Goal: Book appointment/travel/reservation

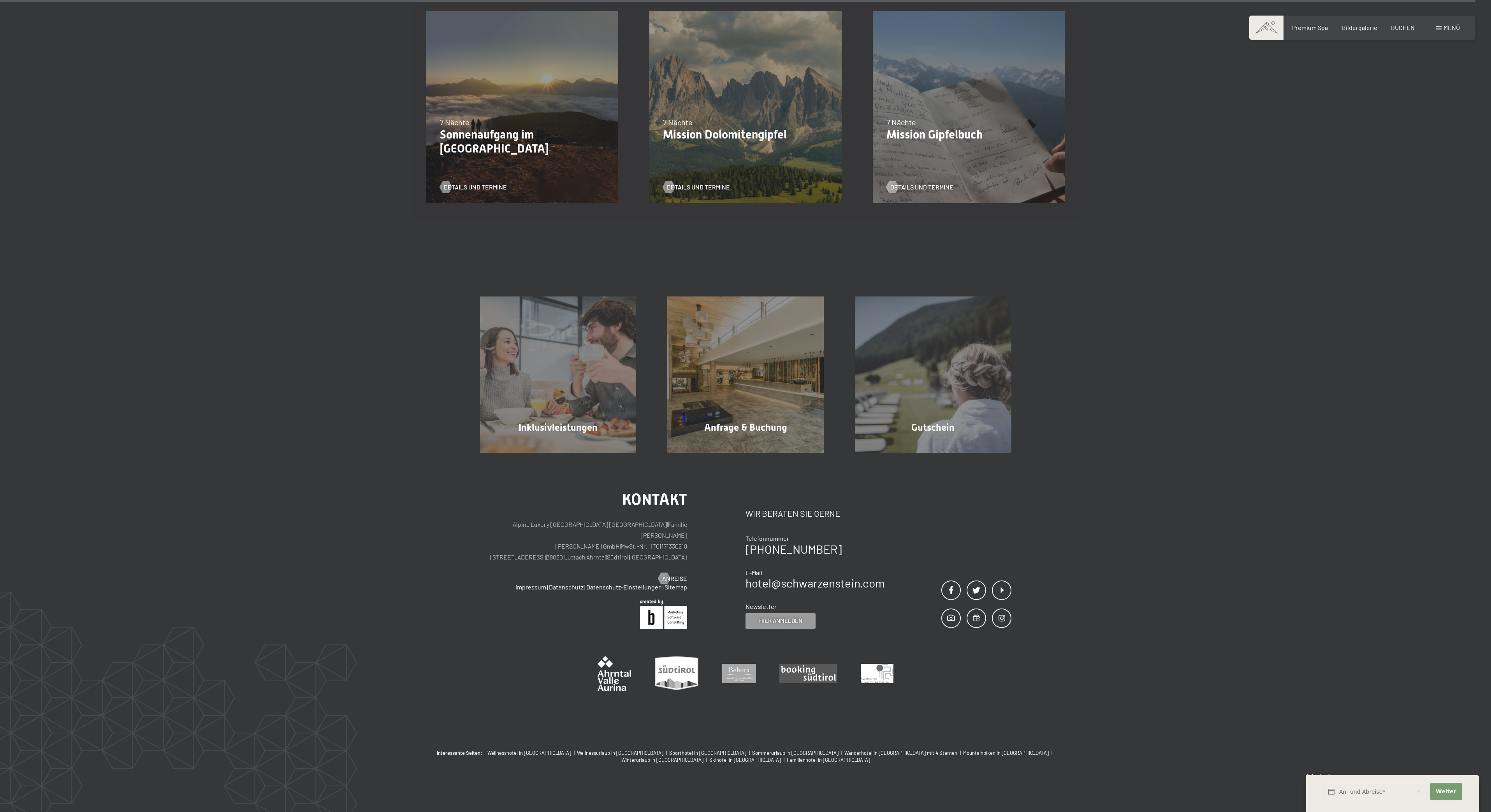
scroll to position [1105, 0]
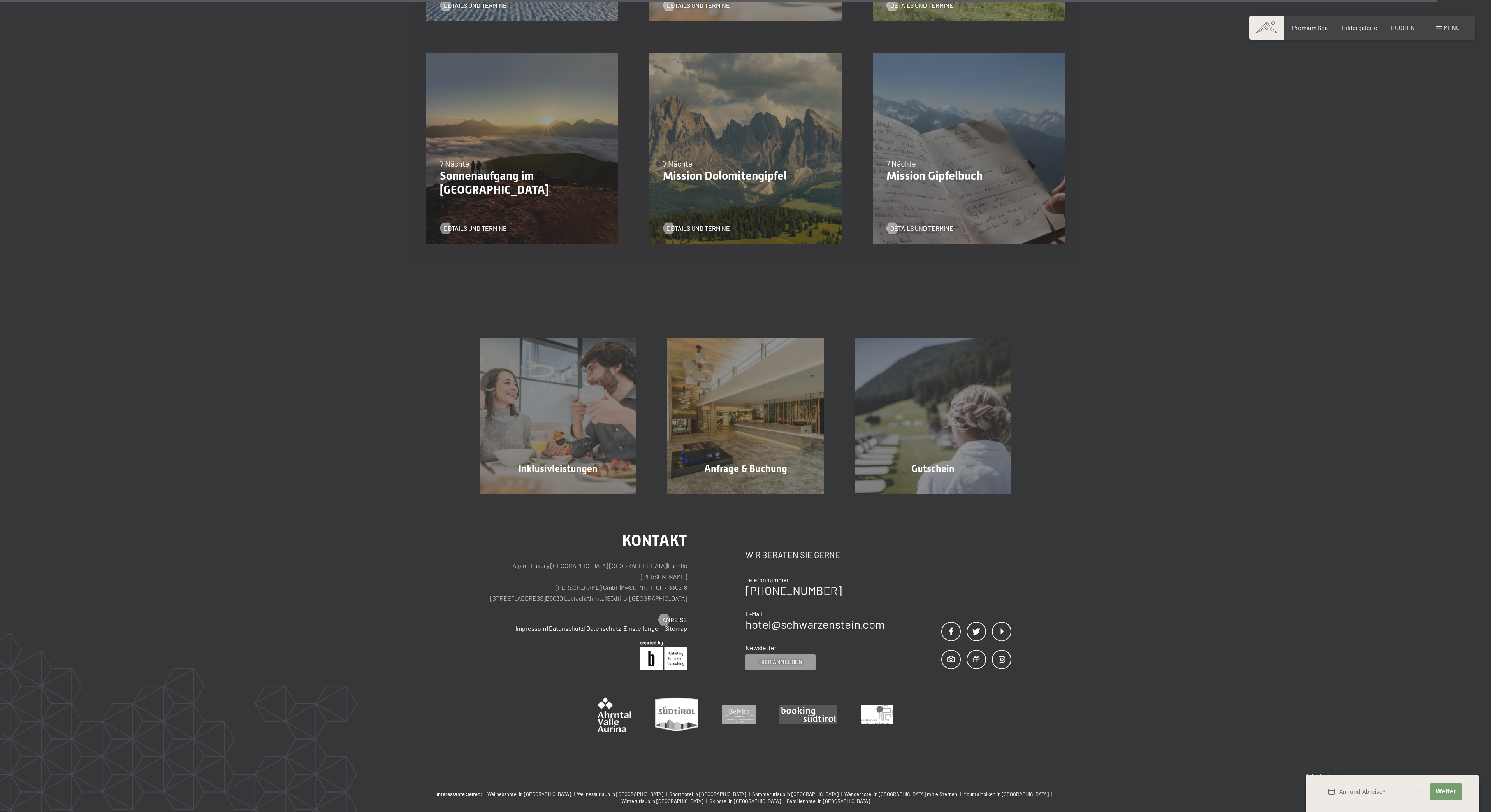
click at [722, 128] on div "06.09.–[DATE] 7 Nächte Mission Dolomitengipfel Details und Termine" at bounding box center [745, 148] width 223 height 223
click at [710, 224] on span "Details und Termine" at bounding box center [706, 228] width 63 height 9
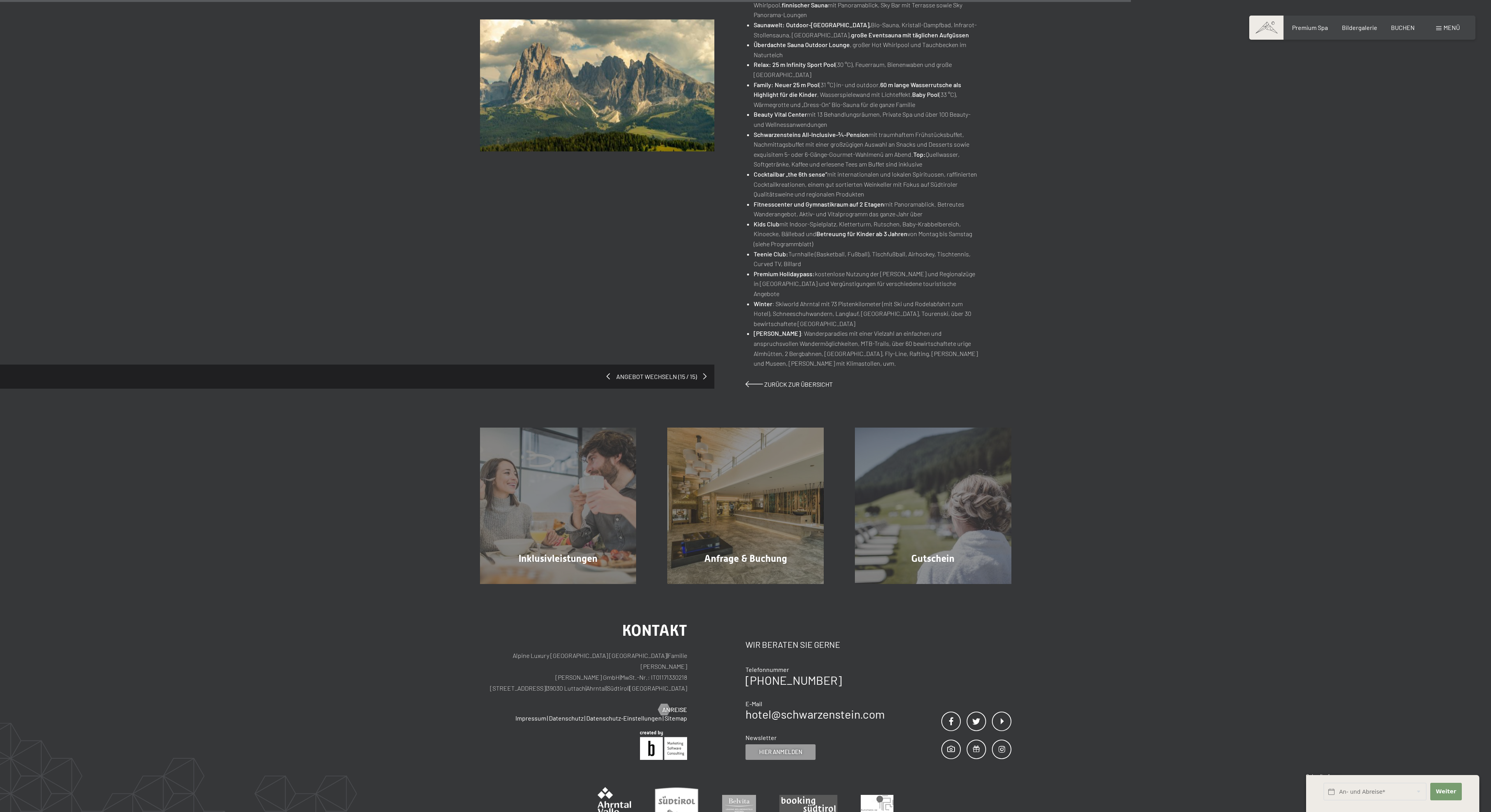
scroll to position [454, 0]
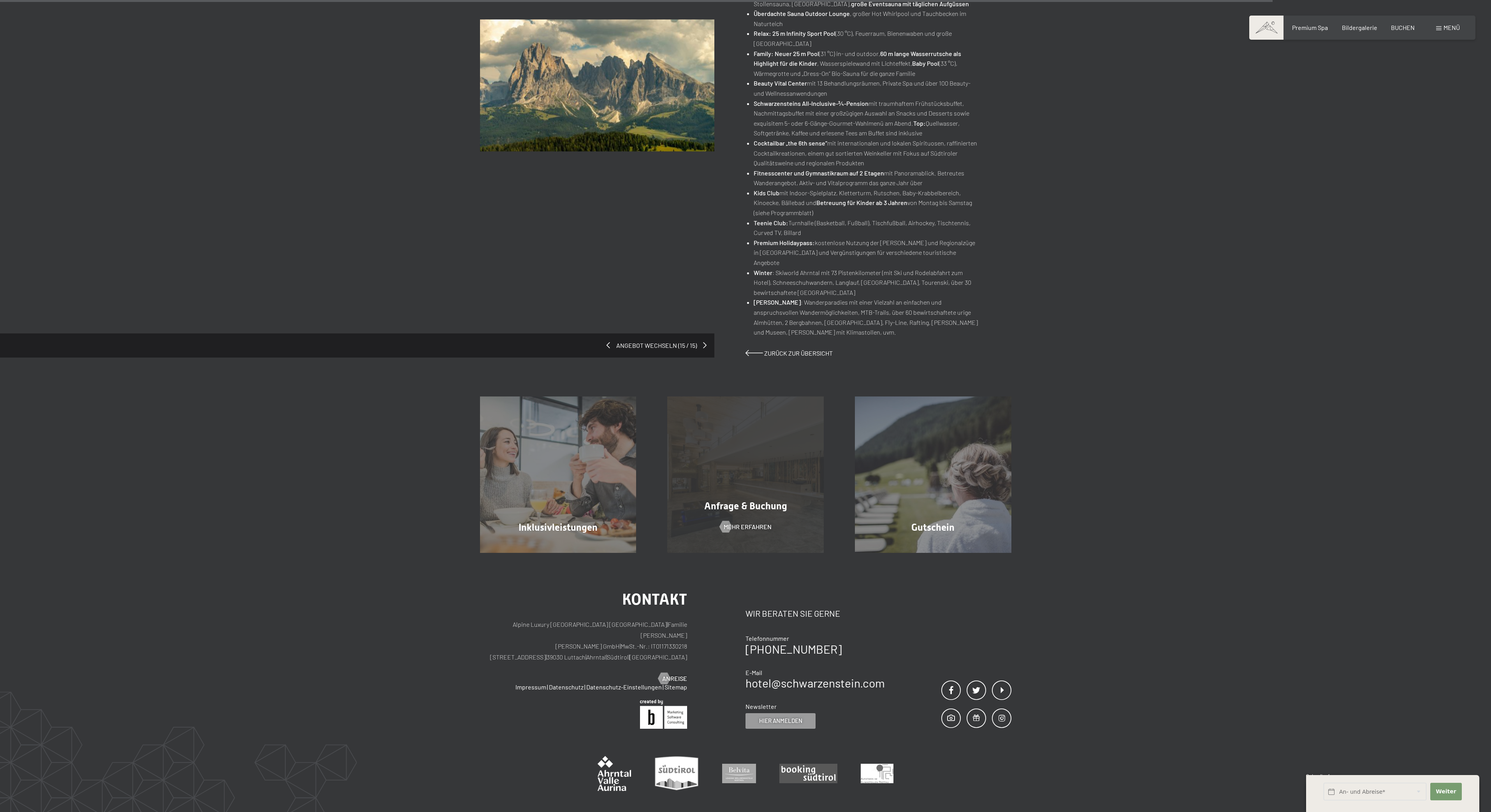
click at [784, 397] on div "Anfrage & Buchung Mehr erfahren" at bounding box center [746, 475] width 188 height 156
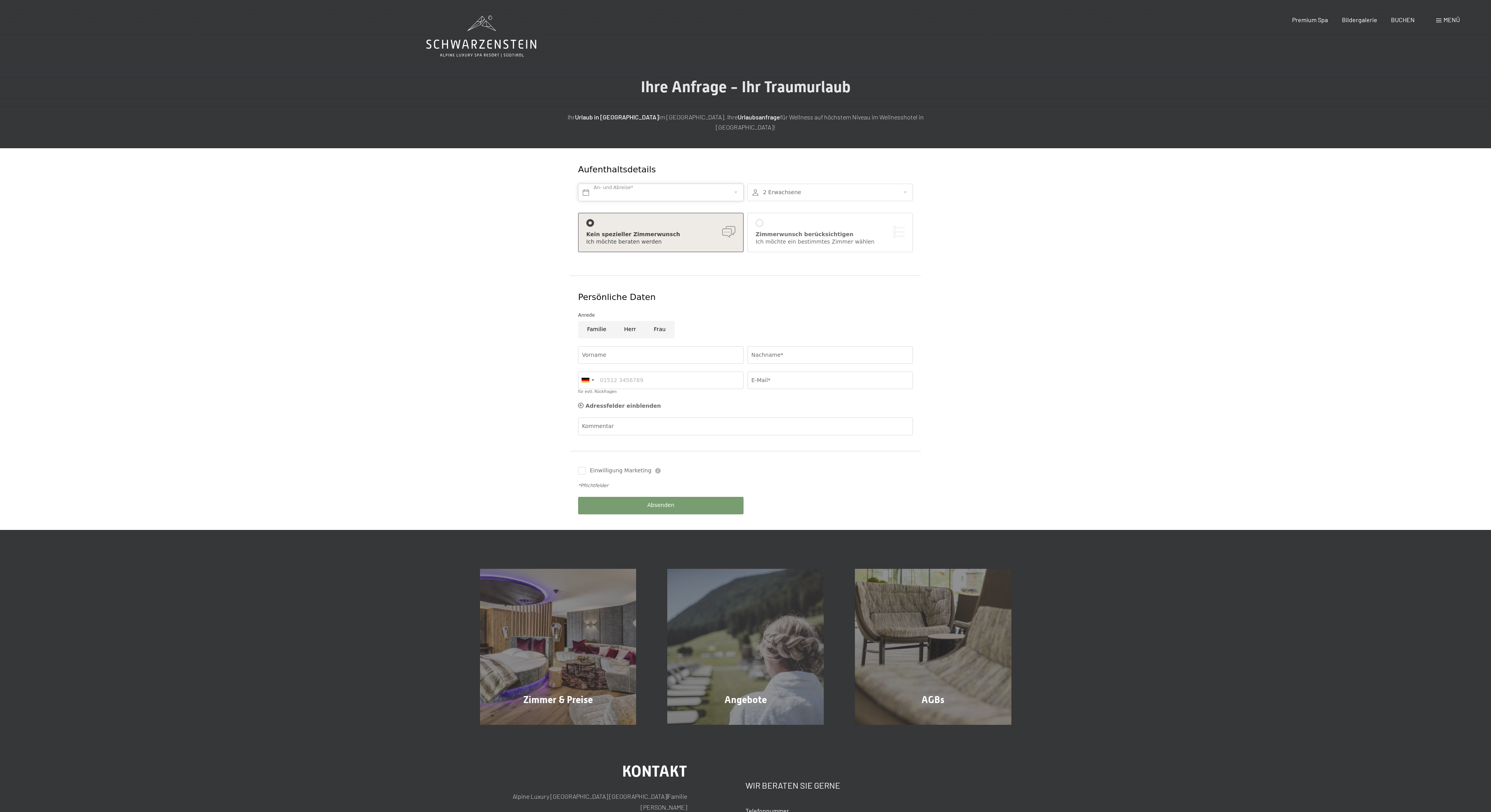
click at [715, 184] on input "text" at bounding box center [661, 192] width 165 height 17
click at [1126, 221] on div "Aufenthaltsdetails An- und Abreise* 2 Erwachsene 2 Erwachsene Älter als 14 Jahr…" at bounding box center [745, 339] width 1491 height 382
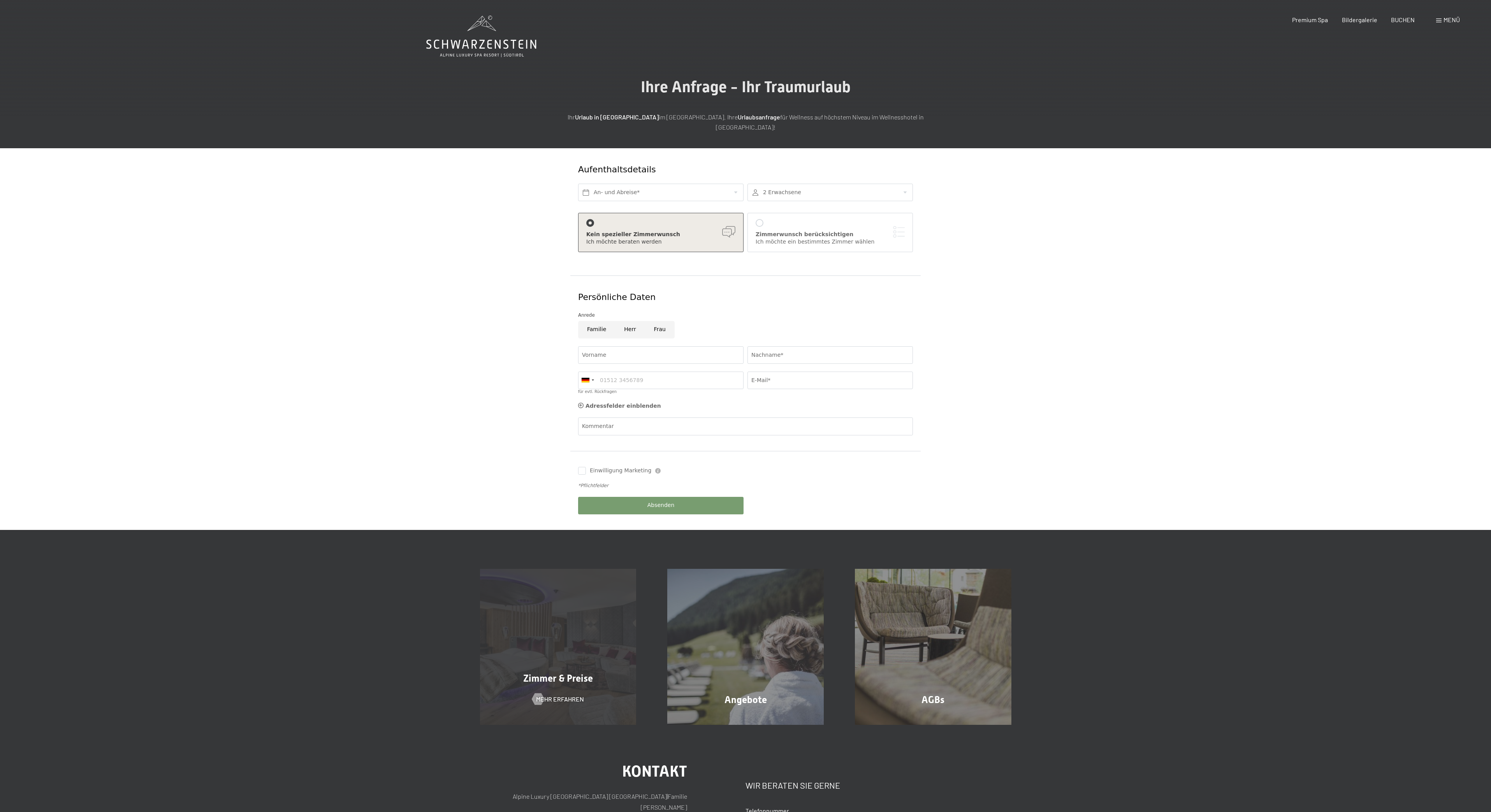
click at [524, 629] on div "Zimmer & Preise Mehr erfahren" at bounding box center [558, 647] width 188 height 156
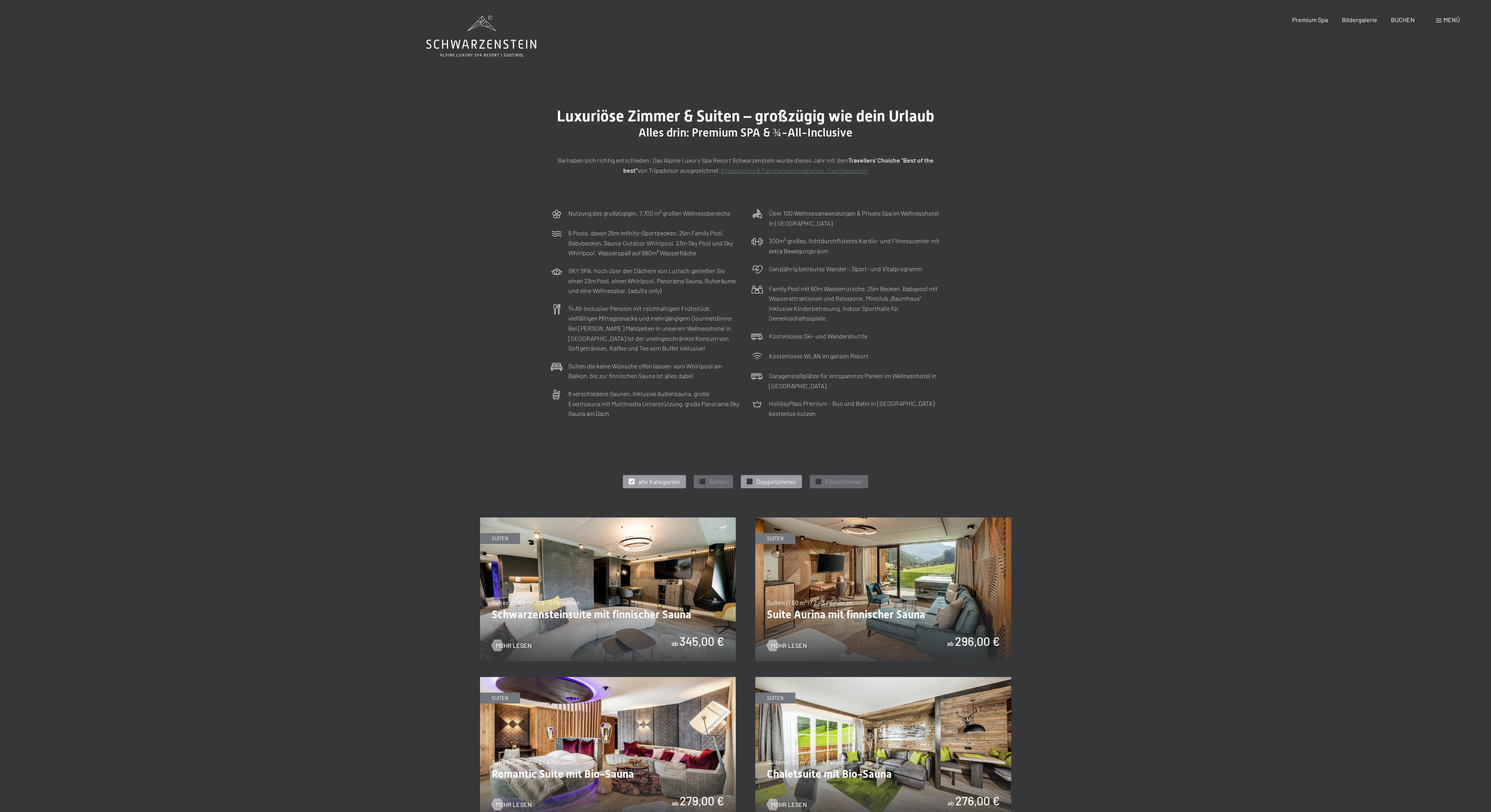
click at [782, 477] on span "Doppelzimmer" at bounding box center [776, 481] width 40 height 9
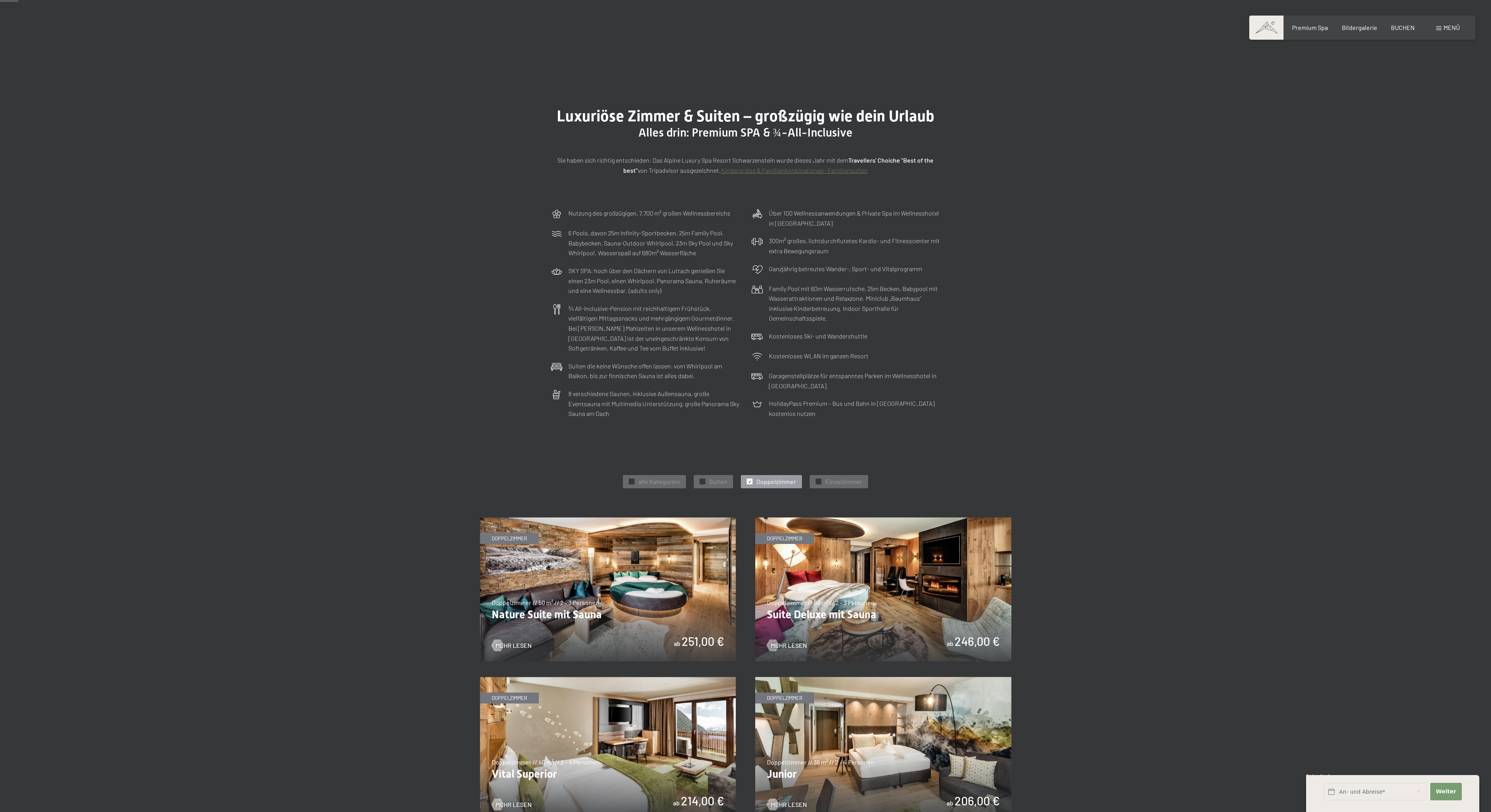
scroll to position [20, 0]
